Goal: Transaction & Acquisition: Book appointment/travel/reservation

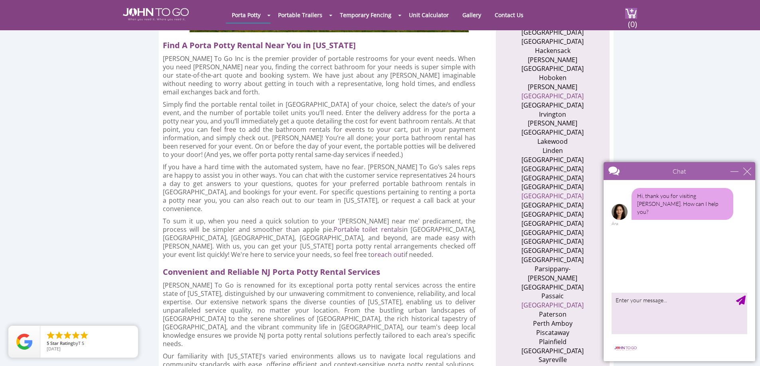
scroll to position [558, 0]
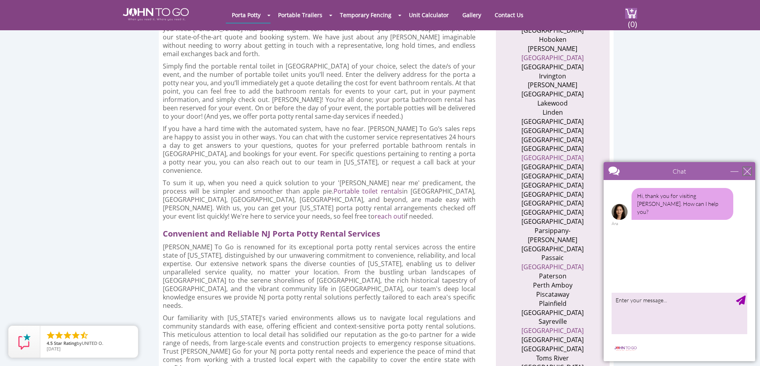
click at [748, 171] on div "close" at bounding box center [747, 171] width 8 height 8
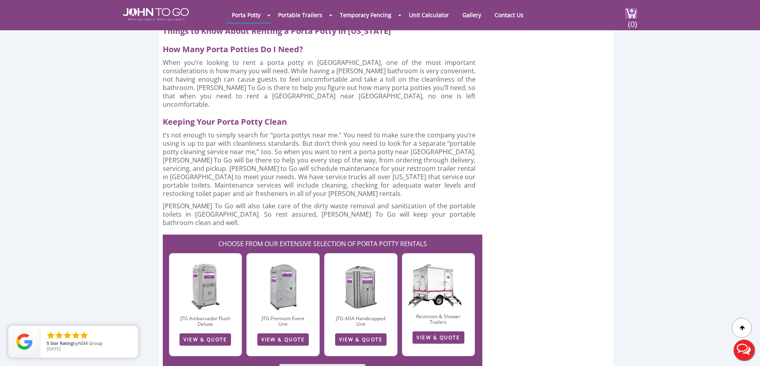
scroll to position [2034, 0]
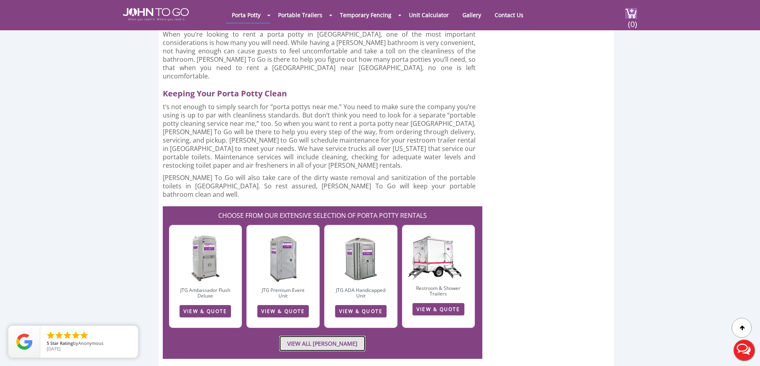
click at [301, 336] on link "VIEW ALL PORTA JOHN RENTALS" at bounding box center [322, 344] width 86 height 16
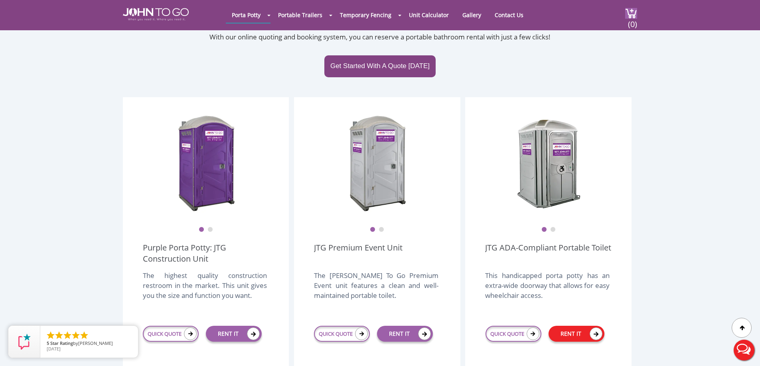
scroll to position [160, 0]
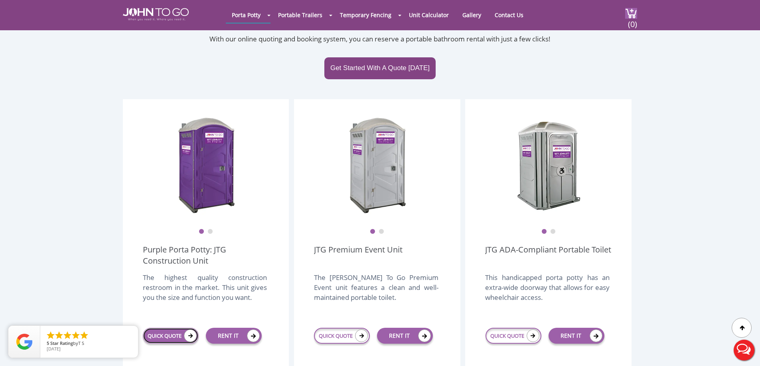
click at [161, 328] on link "QUICK QUOTE" at bounding box center [171, 336] width 56 height 16
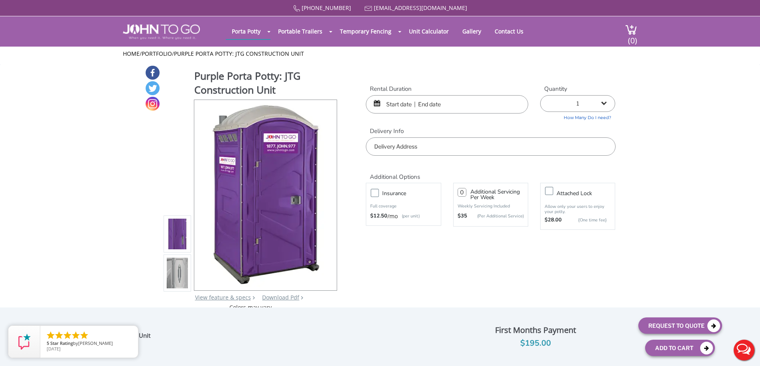
click at [405, 104] on input "text" at bounding box center [447, 104] width 162 height 18
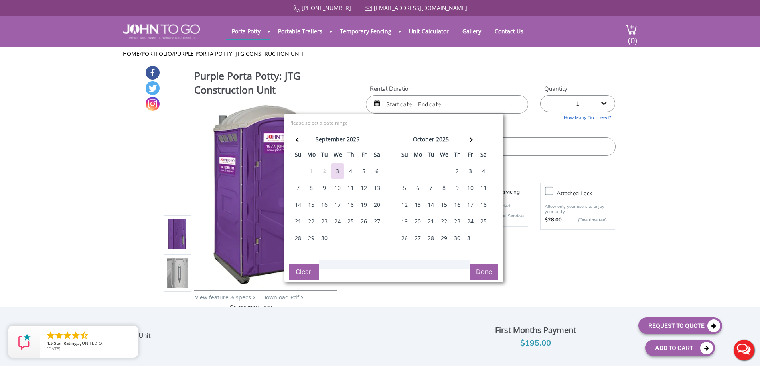
click at [337, 171] on div "3" at bounding box center [337, 171] width 13 height 16
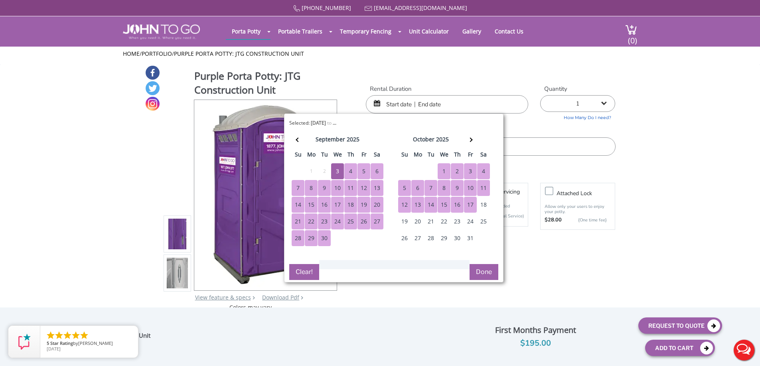
click at [471, 204] on div "17" at bounding box center [470, 205] width 13 height 16
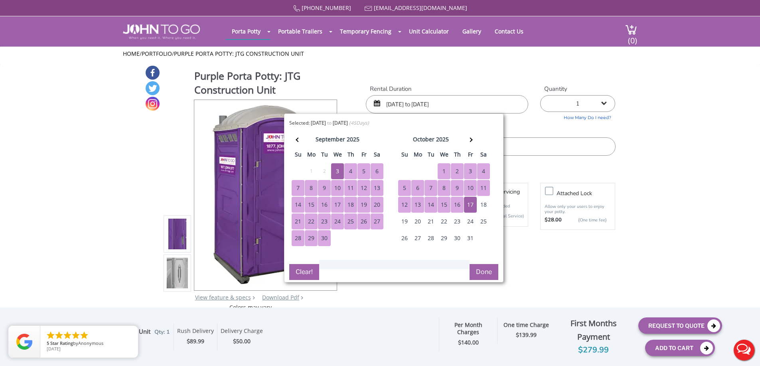
click at [482, 272] on button "Done" at bounding box center [483, 272] width 29 height 16
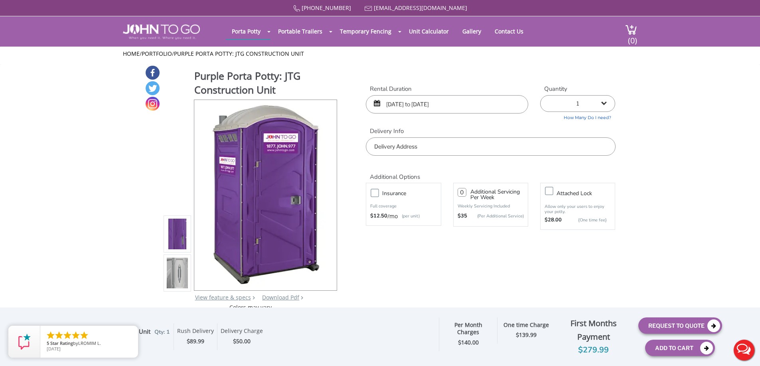
click at [444, 106] on input "[DATE] to [DATE]" at bounding box center [447, 104] width 162 height 18
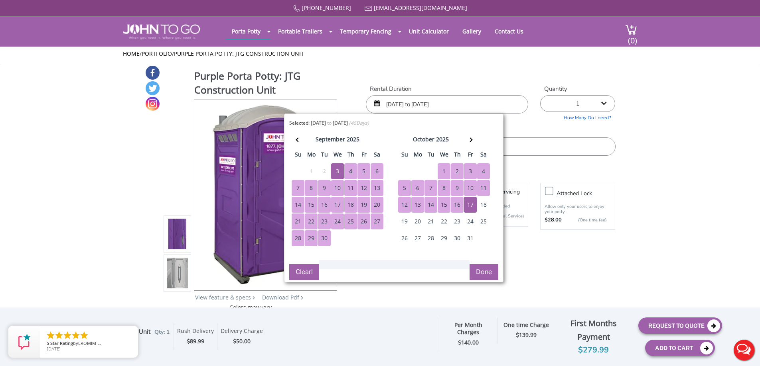
click at [469, 238] on div "31" at bounding box center [470, 238] width 13 height 16
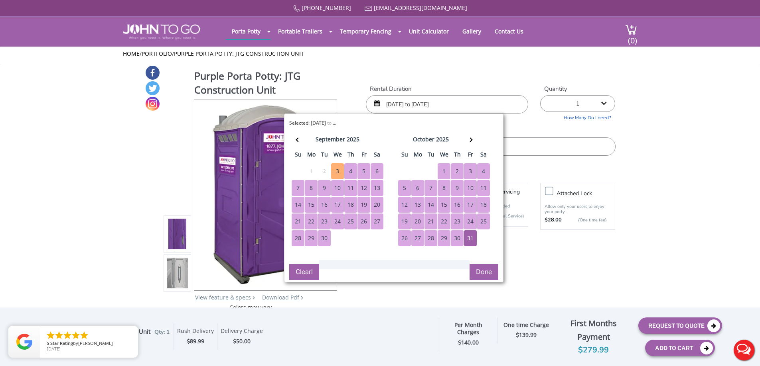
click at [338, 169] on div "3" at bounding box center [337, 171] width 13 height 16
type input "[DATE] to [DATE]"
click at [480, 273] on button "Done" at bounding box center [483, 272] width 29 height 16
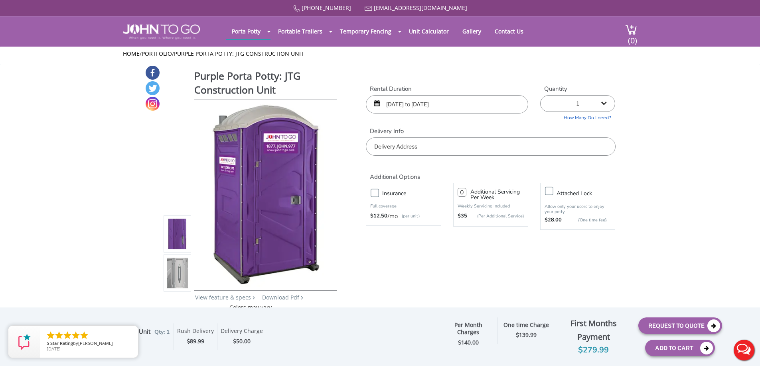
click at [423, 146] on input "text" at bounding box center [490, 147] width 249 height 18
click at [395, 149] on input "text" at bounding box center [490, 147] width 249 height 18
paste input "[STREET_ADDRESS][PERSON_NAME]"
type input "[STREET_ADDRESS]"
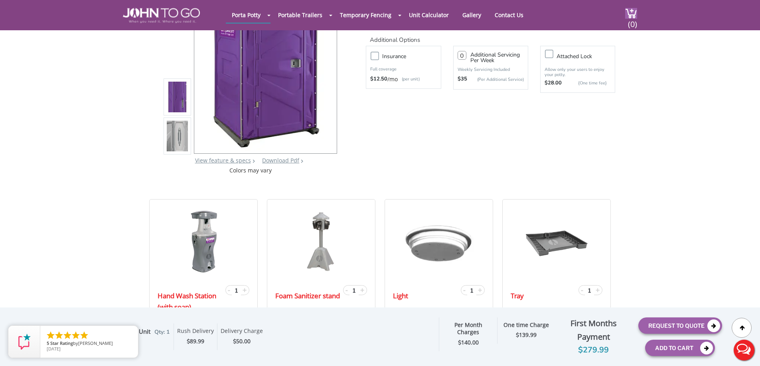
scroll to position [105, 0]
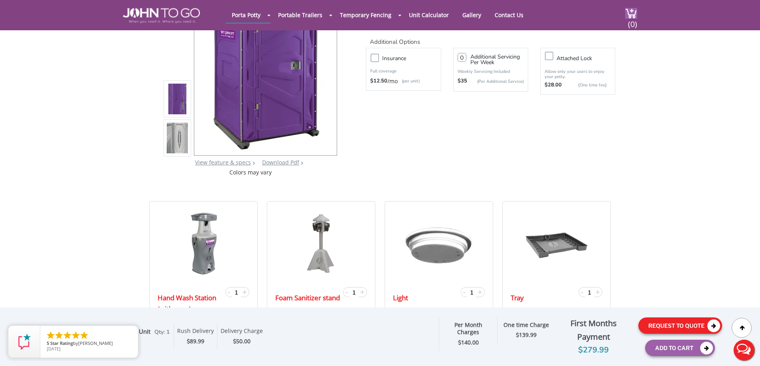
click at [696, 326] on button "Request To Quote" at bounding box center [680, 326] width 84 height 16
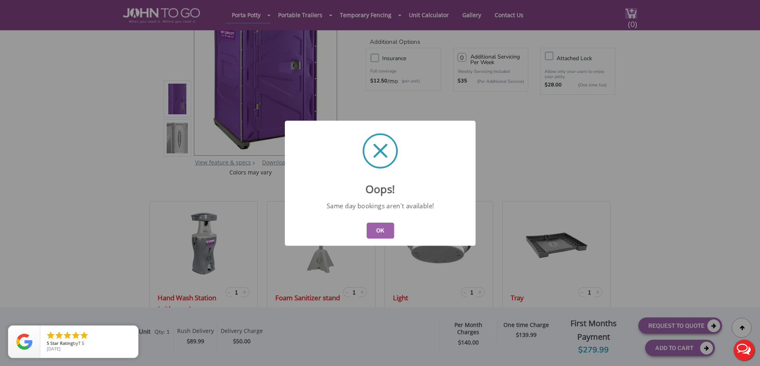
click at [376, 235] on button "OK" at bounding box center [380, 231] width 28 height 16
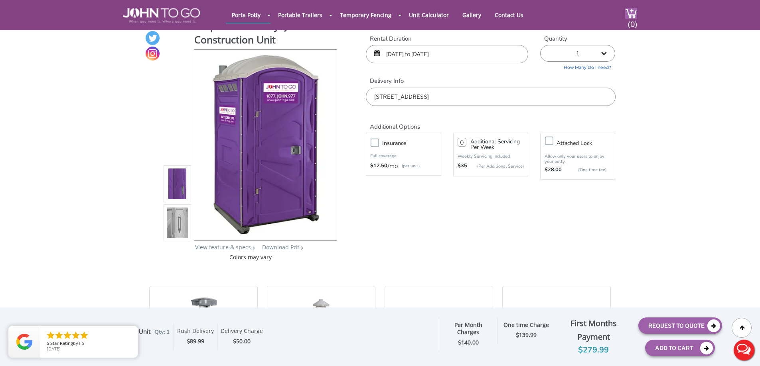
scroll to position [0, 0]
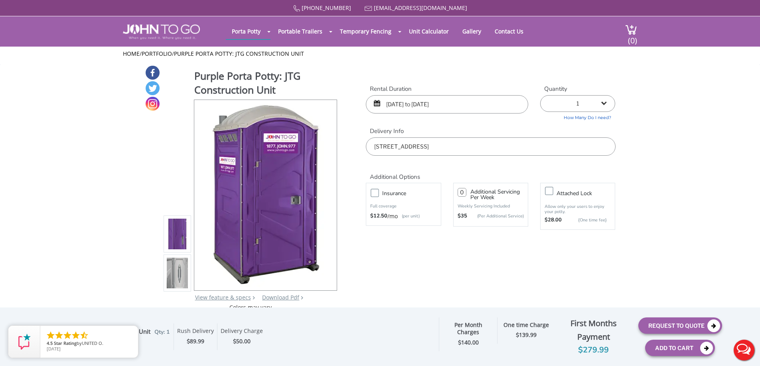
click at [400, 105] on input "[DATE] to [DATE]" at bounding box center [447, 104] width 162 height 18
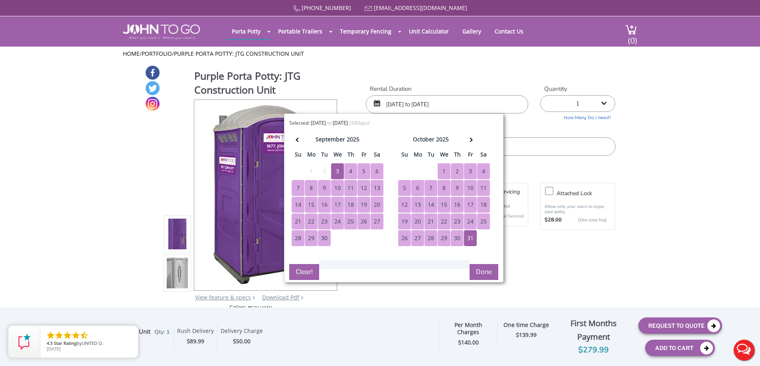
click at [362, 172] on div "5" at bounding box center [363, 171] width 13 height 16
click at [473, 240] on div "31" at bounding box center [470, 238] width 13 height 16
type input "[DATE] to [DATE]"
click at [484, 272] on button "Done" at bounding box center [483, 272] width 29 height 16
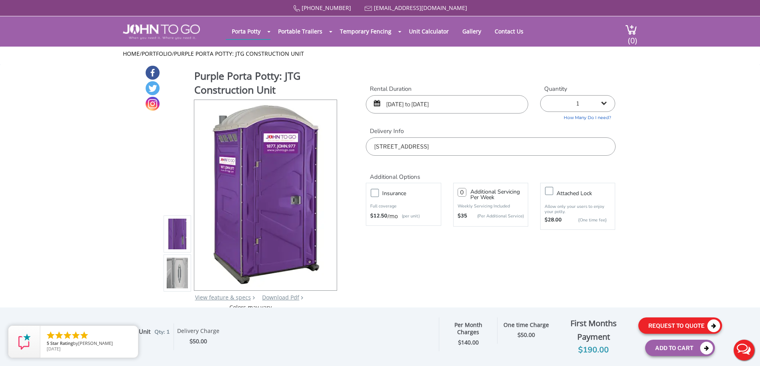
click at [663, 325] on button "Request To Quote" at bounding box center [680, 326] width 84 height 16
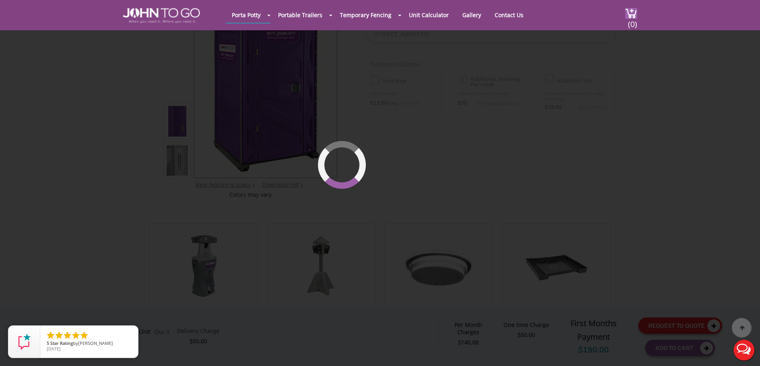
scroll to position [85, 0]
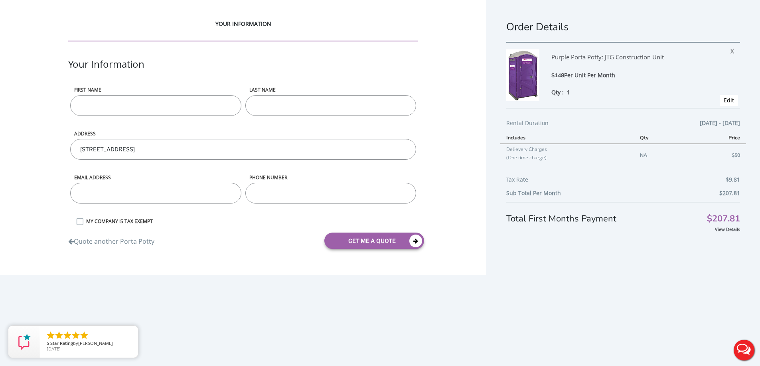
click at [138, 101] on input "First name" at bounding box center [155, 105] width 171 height 21
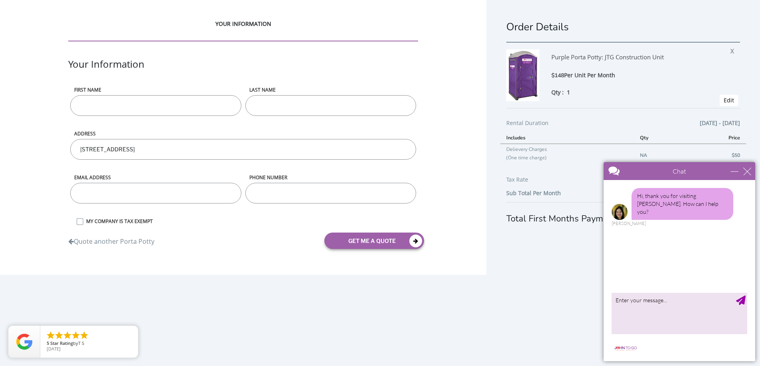
type input "Bonnie"
type input "Sabia"
type input "bonnie@m-erbs.com"
type input "9737843842"
click at [746, 171] on div "close" at bounding box center [747, 171] width 8 height 8
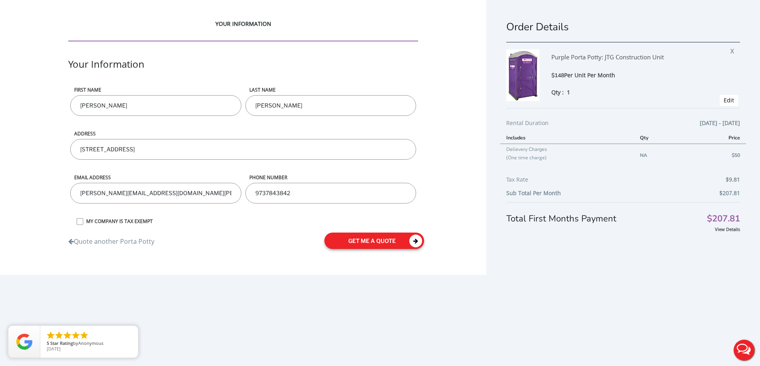
click at [398, 241] on button "get me a quote" at bounding box center [374, 241] width 100 height 16
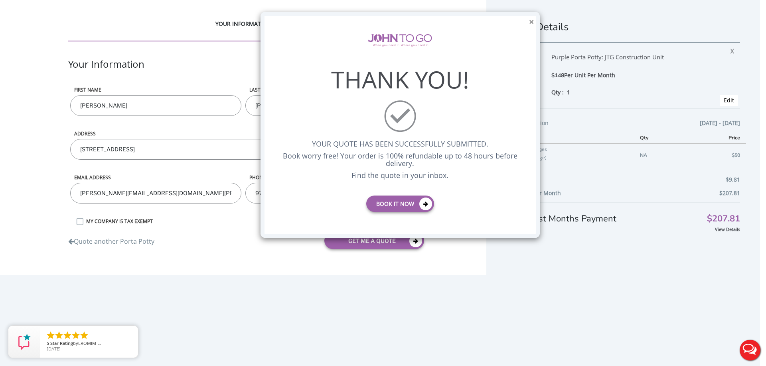
click at [531, 23] on button "×" at bounding box center [531, 22] width 5 height 8
